Goal: Transaction & Acquisition: Purchase product/service

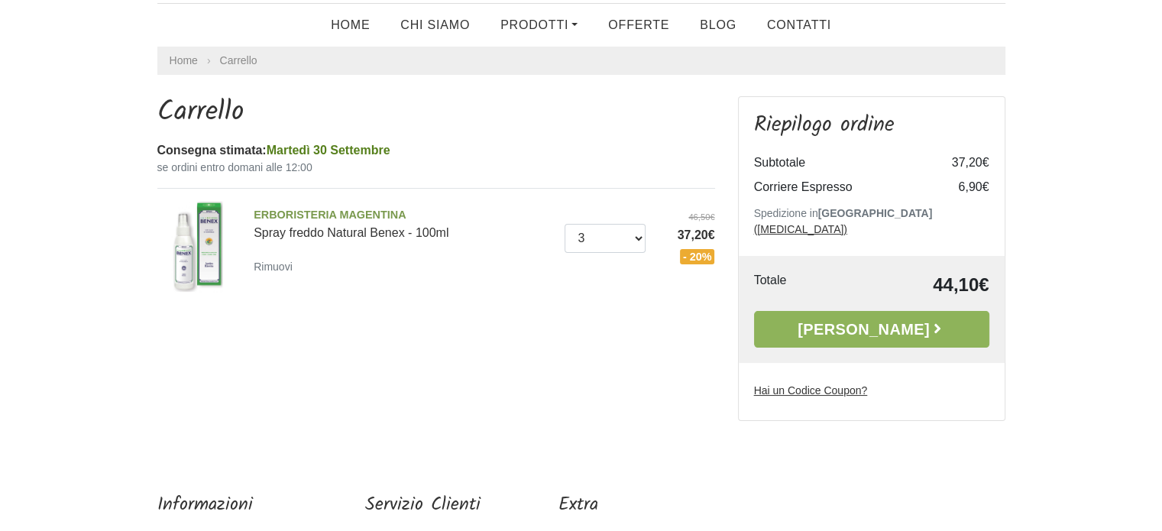
scroll to position [76, 0]
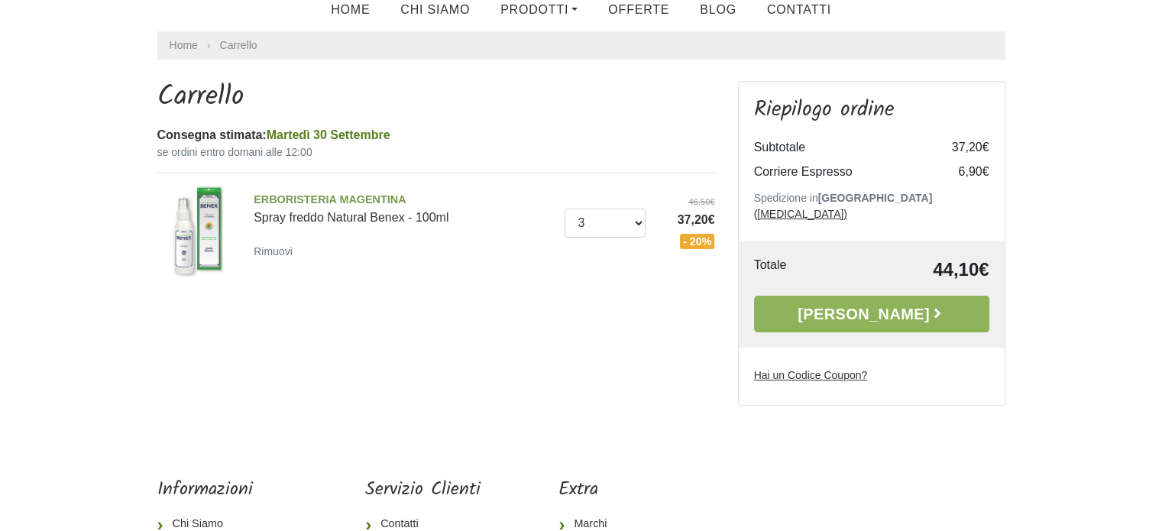
click at [205, 204] on img at bounding box center [197, 231] width 91 height 91
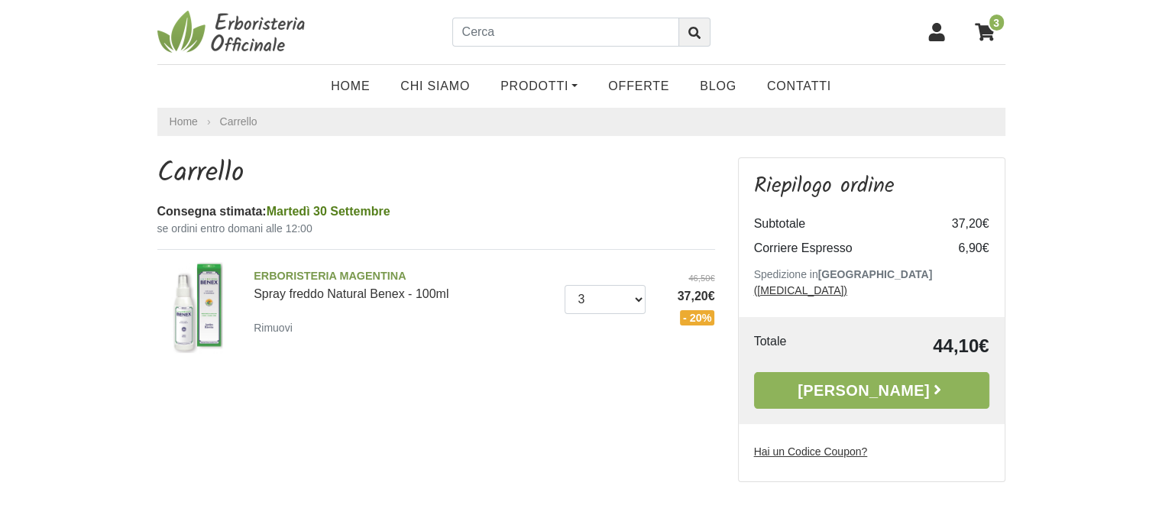
scroll to position [76, 0]
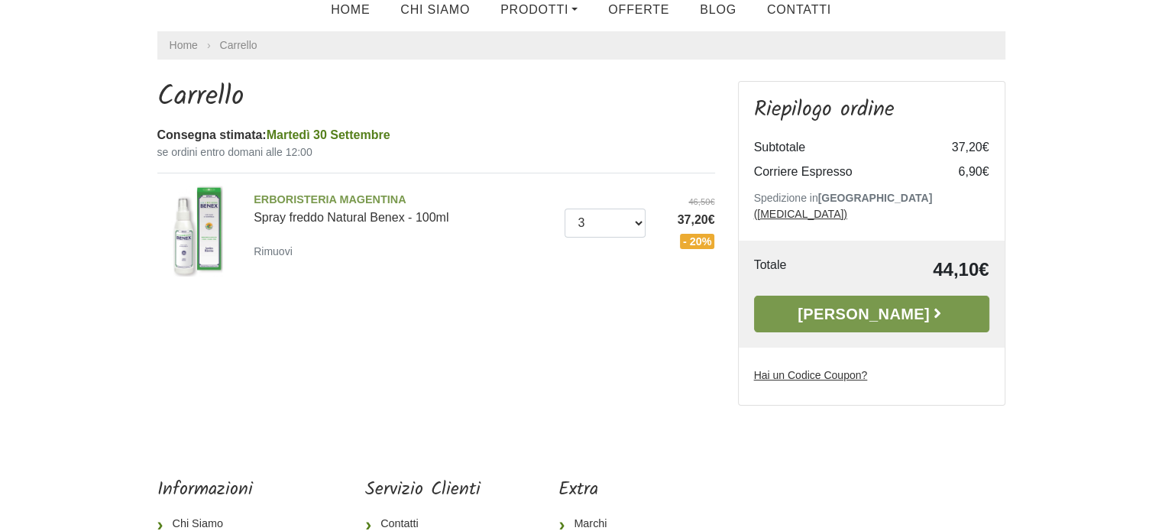
click at [865, 296] on link "[PERSON_NAME]" at bounding box center [871, 314] width 235 height 37
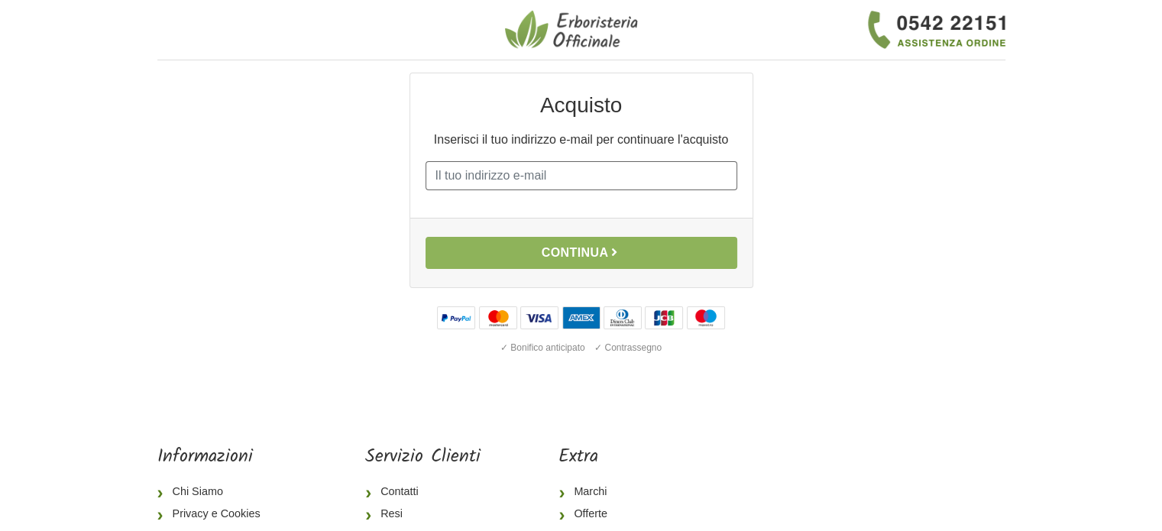
click at [453, 167] on input "E-mail" at bounding box center [582, 175] width 312 height 29
type input "[EMAIL_ADDRESS][DOMAIN_NAME]"
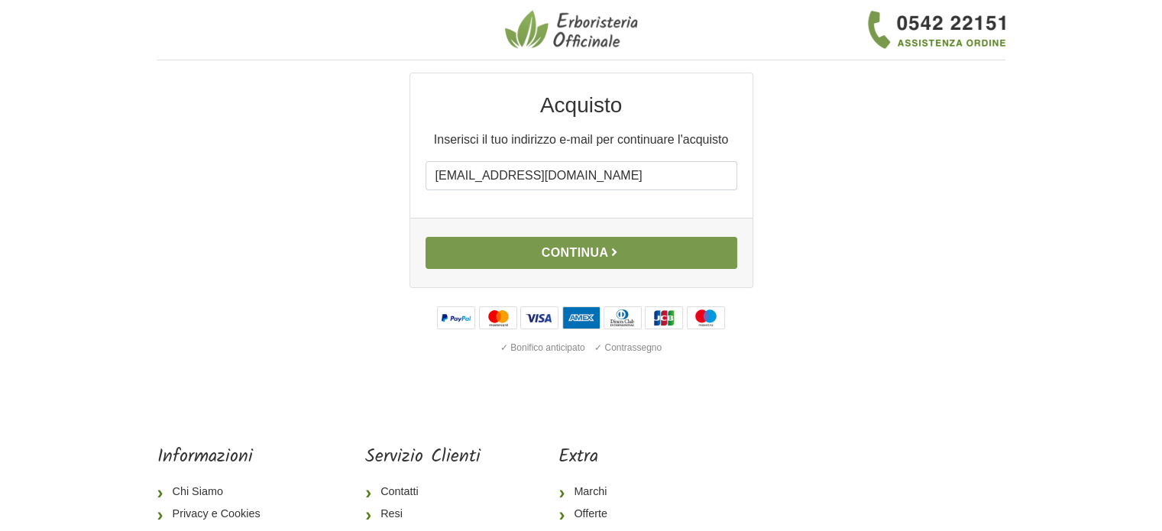
click at [559, 257] on button "Continua" at bounding box center [582, 253] width 312 height 32
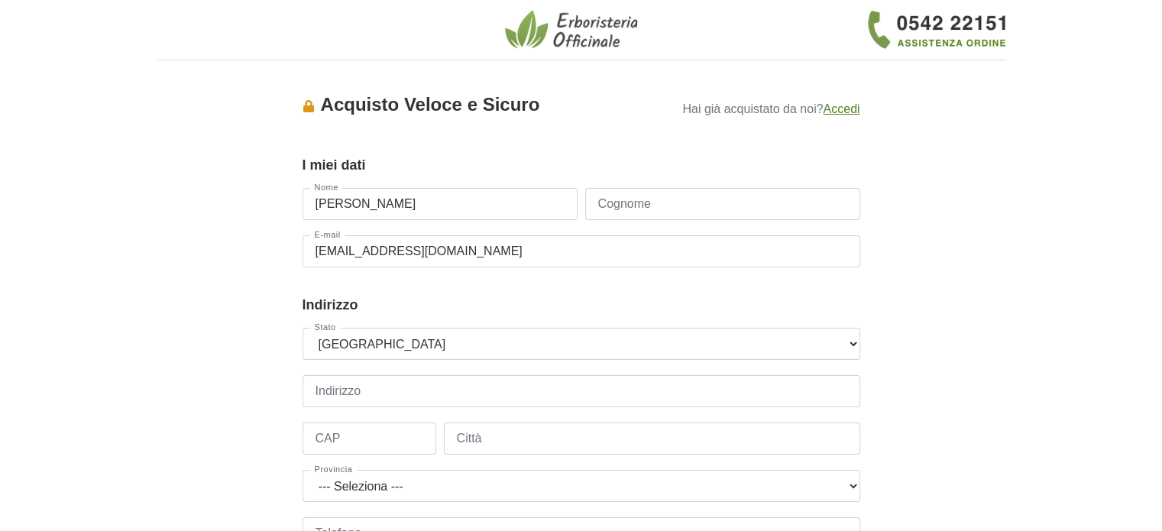
type input "[PERSON_NAME]"
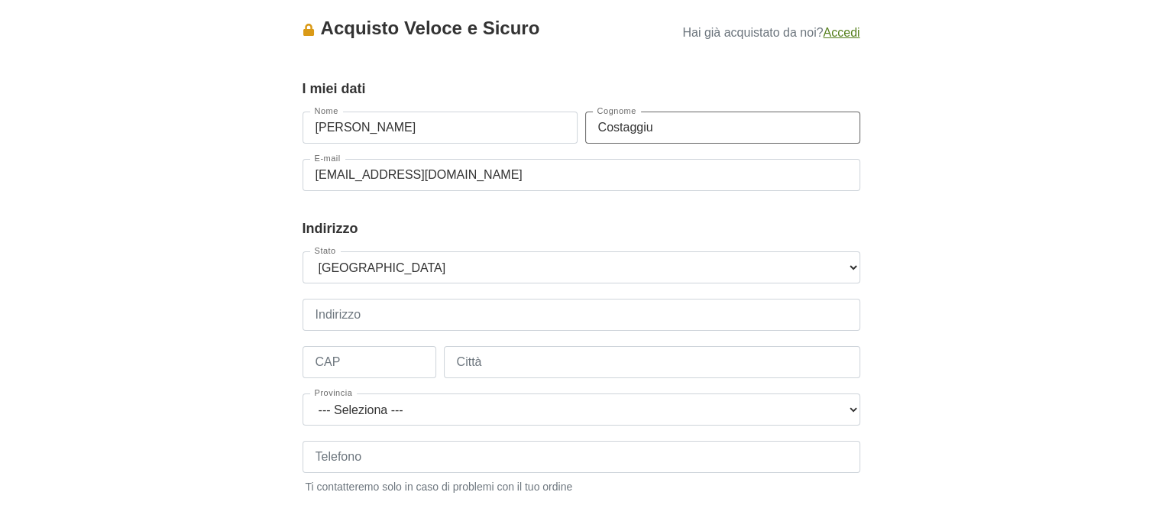
type input "Costaggiu"
click at [343, 316] on input "Indirizzo" at bounding box center [582, 315] width 558 height 32
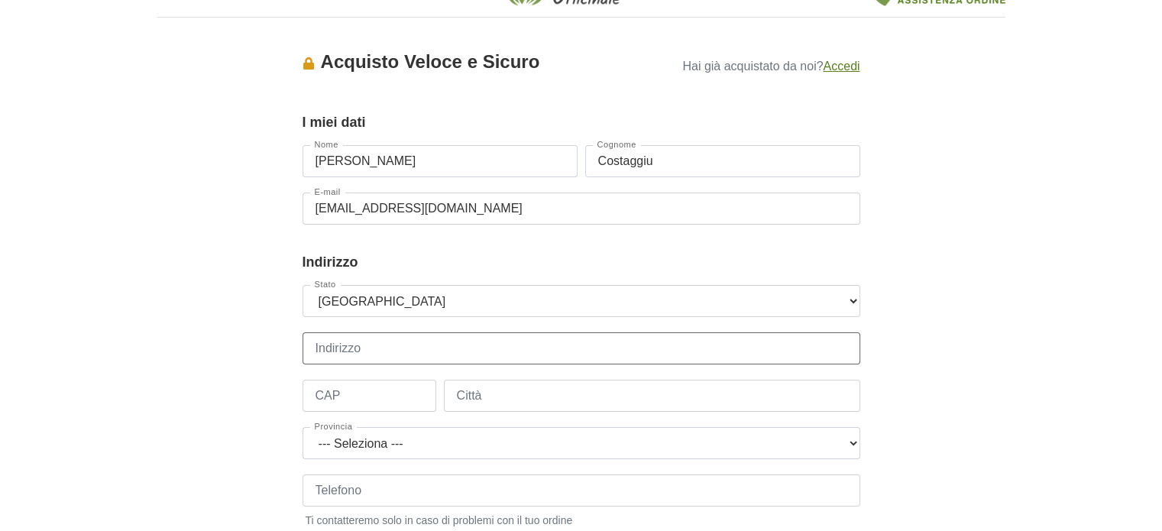
scroll to position [0, 0]
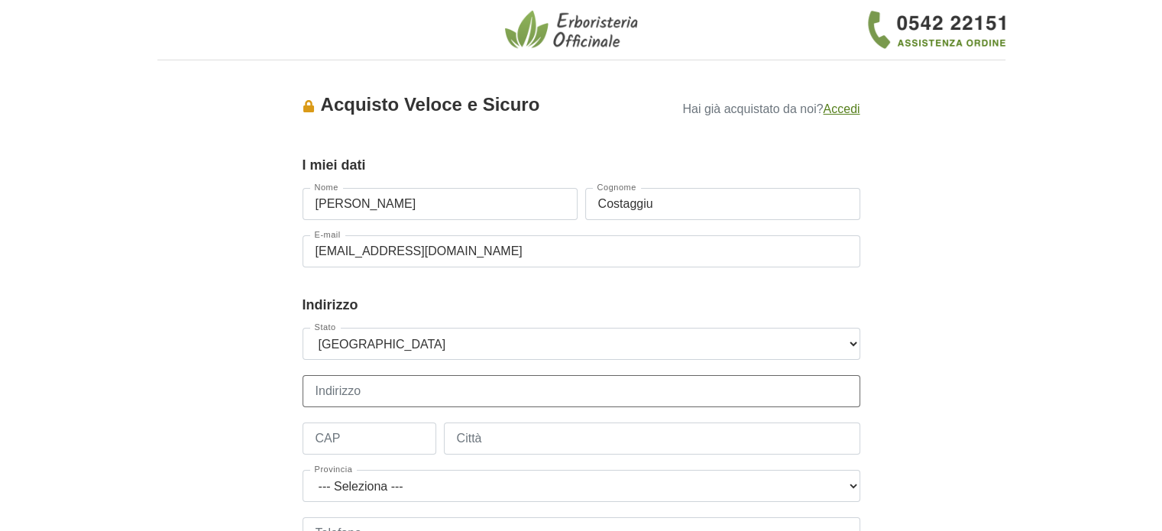
click at [349, 390] on input "Indirizzo" at bounding box center [582, 391] width 558 height 32
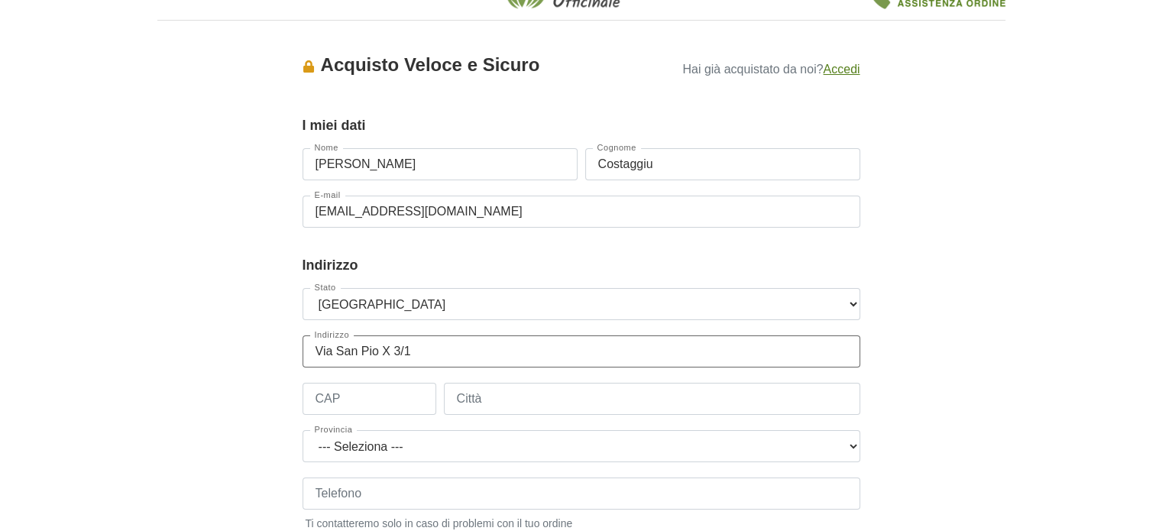
scroll to position [76, 0]
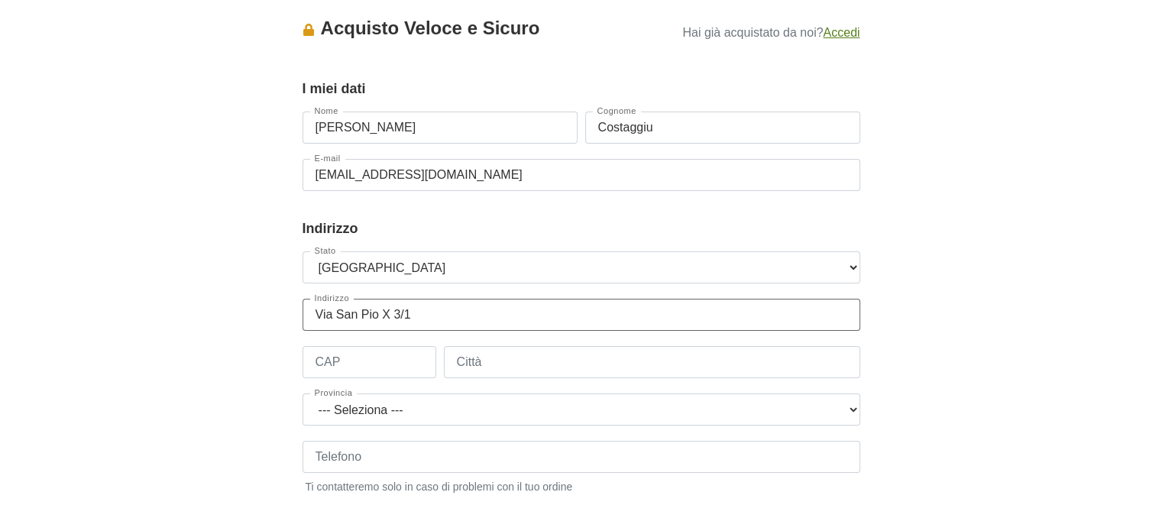
type input "Via San Pio X 3/1"
click at [334, 366] on input "CAP" at bounding box center [370, 362] width 134 height 32
type input "16147"
click at [529, 367] on input "Città" at bounding box center [652, 362] width 417 height 32
type input "Genova"
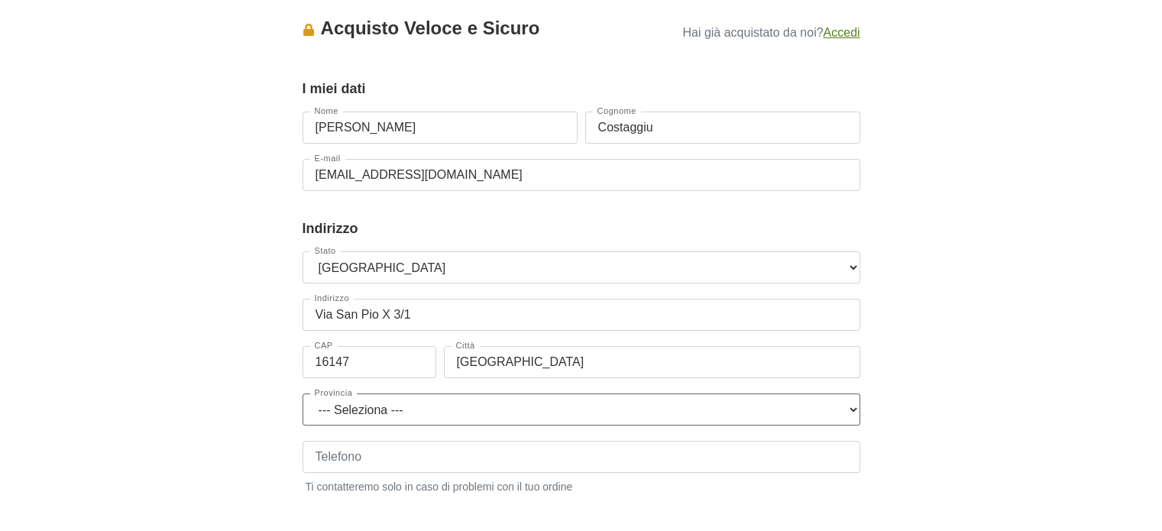
click at [386, 403] on select "--- Seleziona --- Agrigento Alessandria Ancona Aosta Arezzo Ascoli Piceno Asti …" at bounding box center [582, 410] width 558 height 32
select select "3878"
click at [303, 394] on select "--- Seleziona --- Agrigento Alessandria Ancona Aosta Arezzo Ascoli Piceno Asti …" at bounding box center [582, 410] width 558 height 32
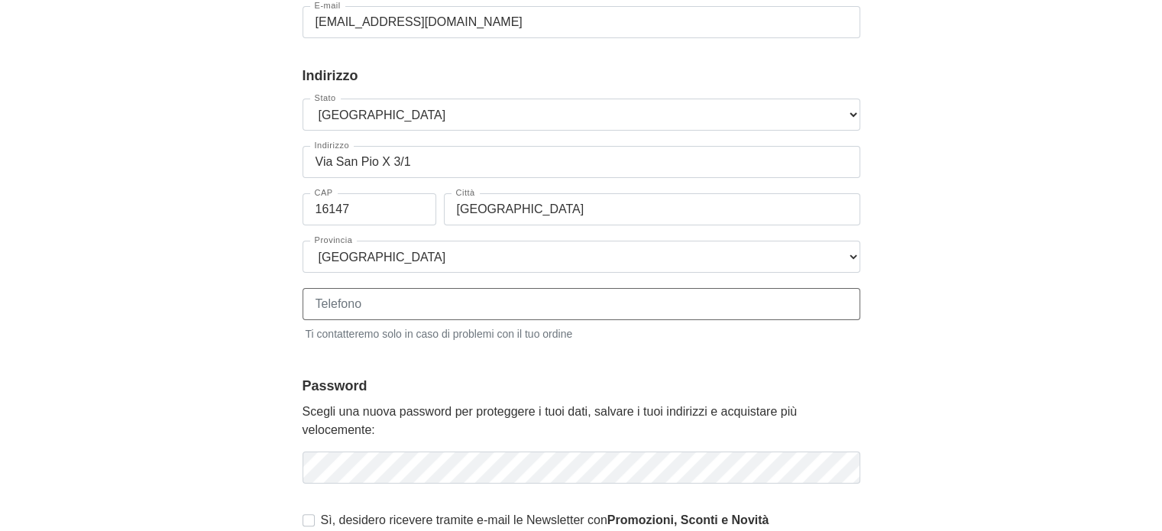
click at [339, 293] on input "Telefono" at bounding box center [582, 304] width 558 height 32
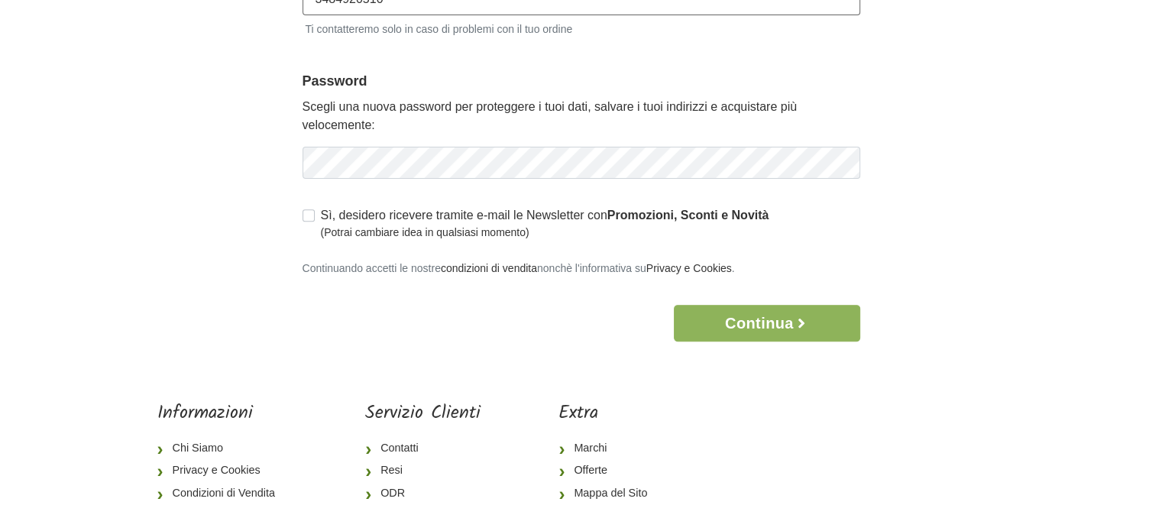
scroll to position [535, 0]
type input "3484920510"
click at [741, 324] on button "Continua" at bounding box center [767, 322] width 186 height 37
click at [774, 337] on button "Continua" at bounding box center [767, 322] width 186 height 37
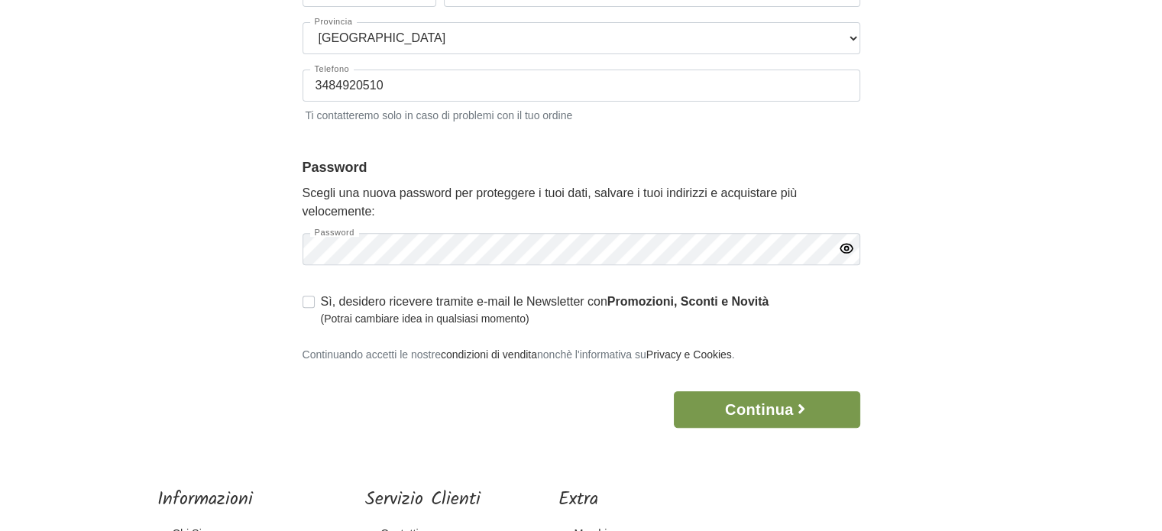
scroll to position [0, 0]
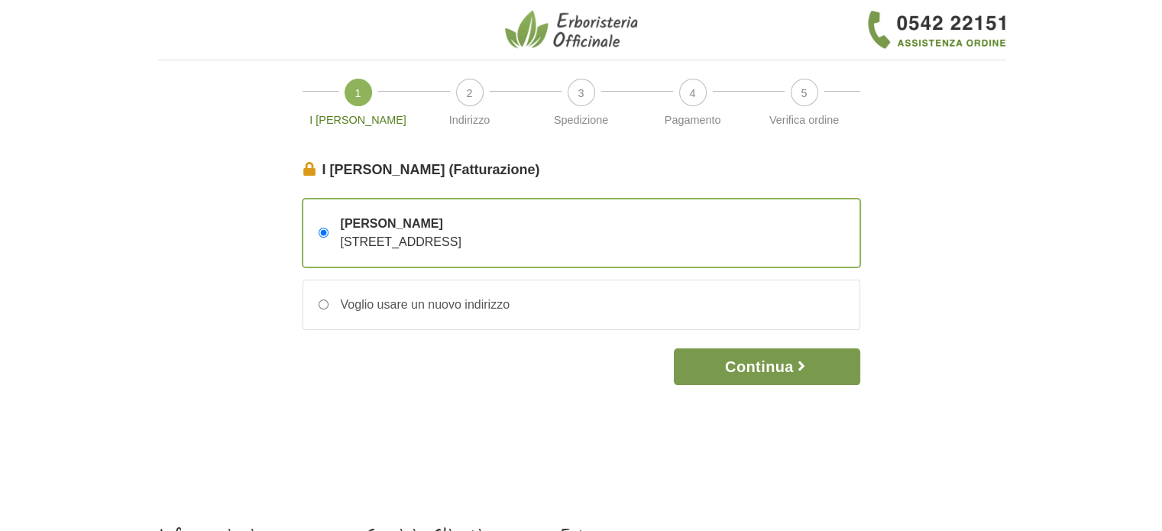
click at [760, 363] on button "Continua" at bounding box center [767, 367] width 186 height 37
click at [742, 362] on button "Continua" at bounding box center [767, 367] width 186 height 37
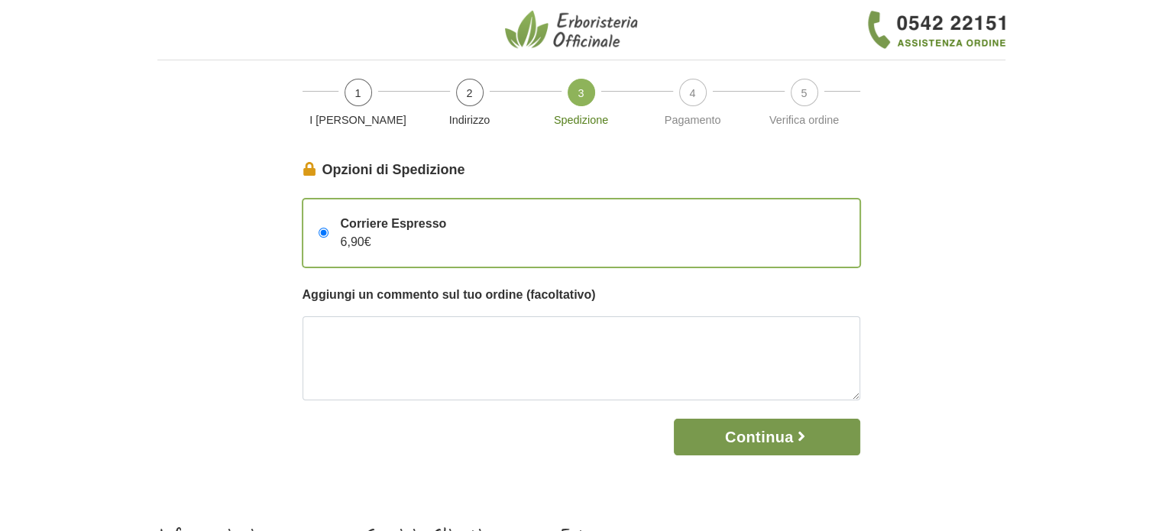
click at [804, 443] on icon "button" at bounding box center [801, 436] width 15 height 15
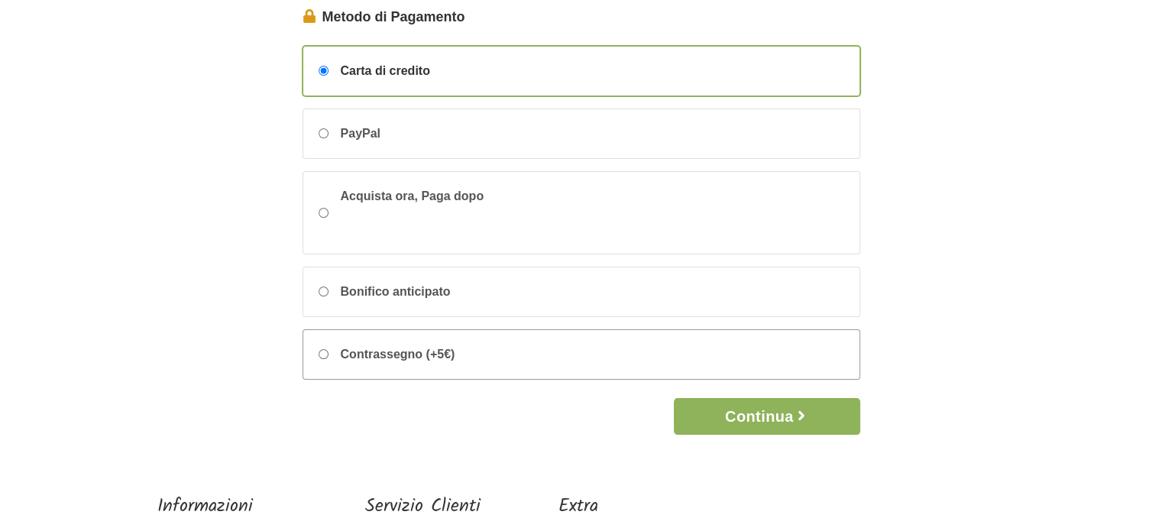
scroll to position [306, 0]
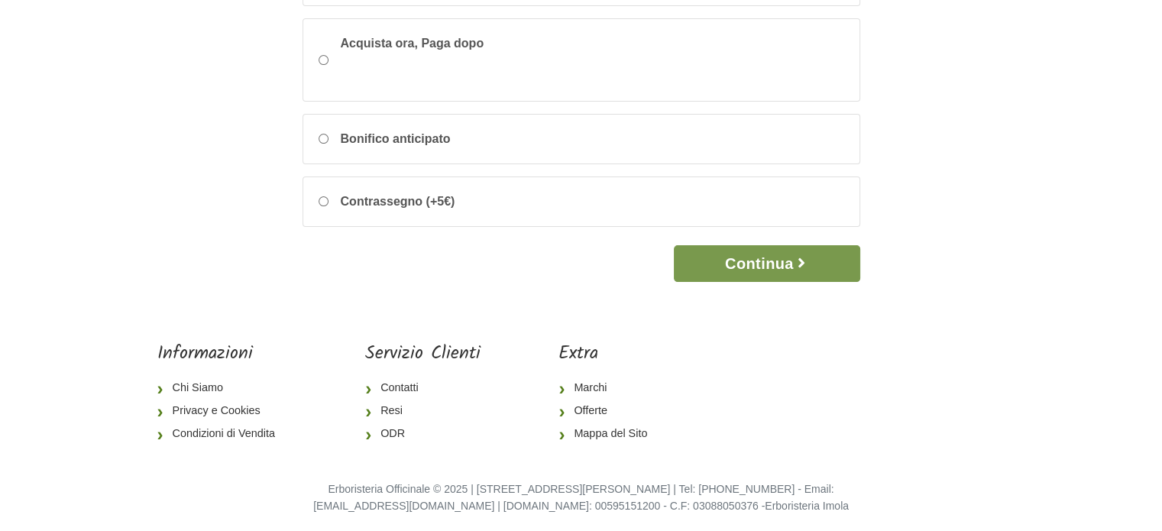
click at [777, 261] on button "Continua" at bounding box center [767, 263] width 186 height 37
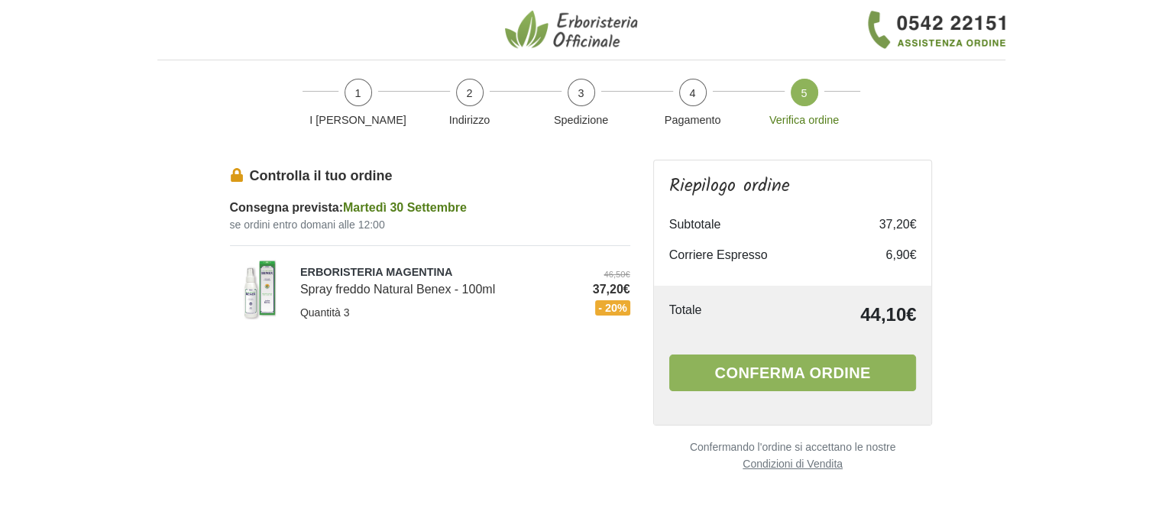
scroll to position [153, 0]
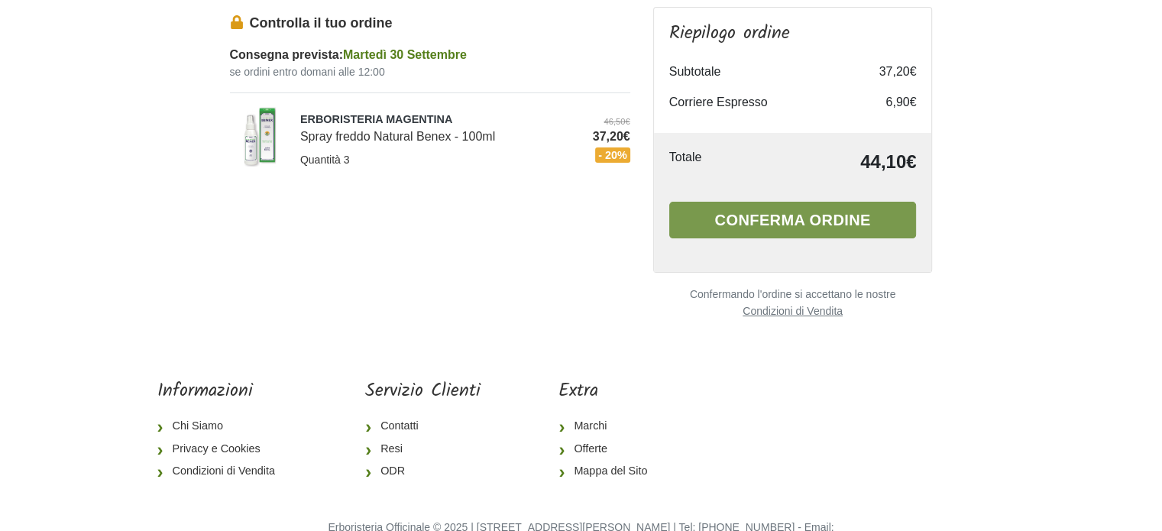
click at [785, 219] on button "Conferma ordine" at bounding box center [794, 220] width 248 height 37
